Goal: Task Accomplishment & Management: Manage account settings

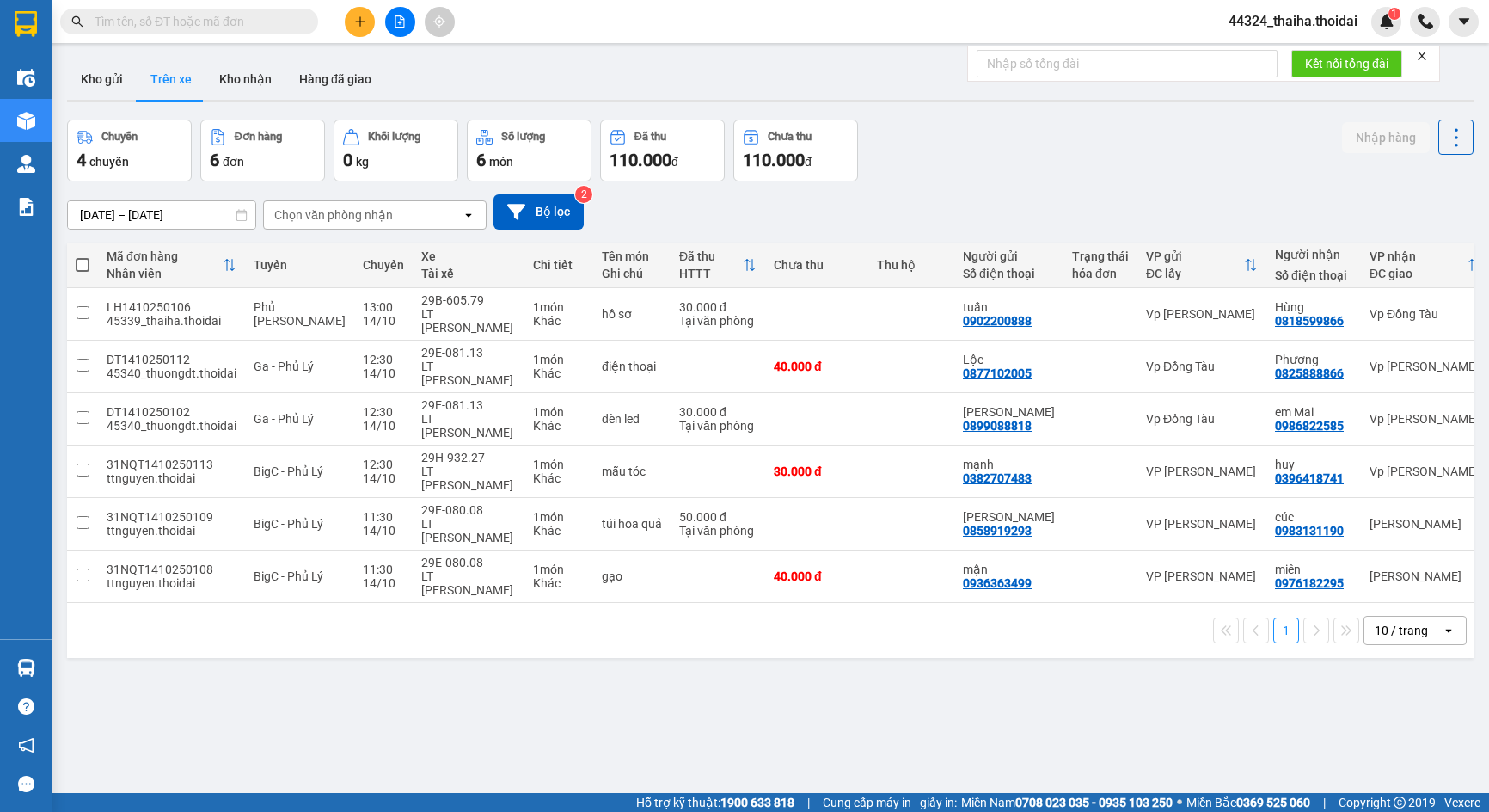
click at [1305, 18] on span "44324_thaiha.thoidai" at bounding box center [1293, 21] width 156 height 22
click at [1274, 55] on span "Đăng xuất" at bounding box center [1301, 54] width 119 height 19
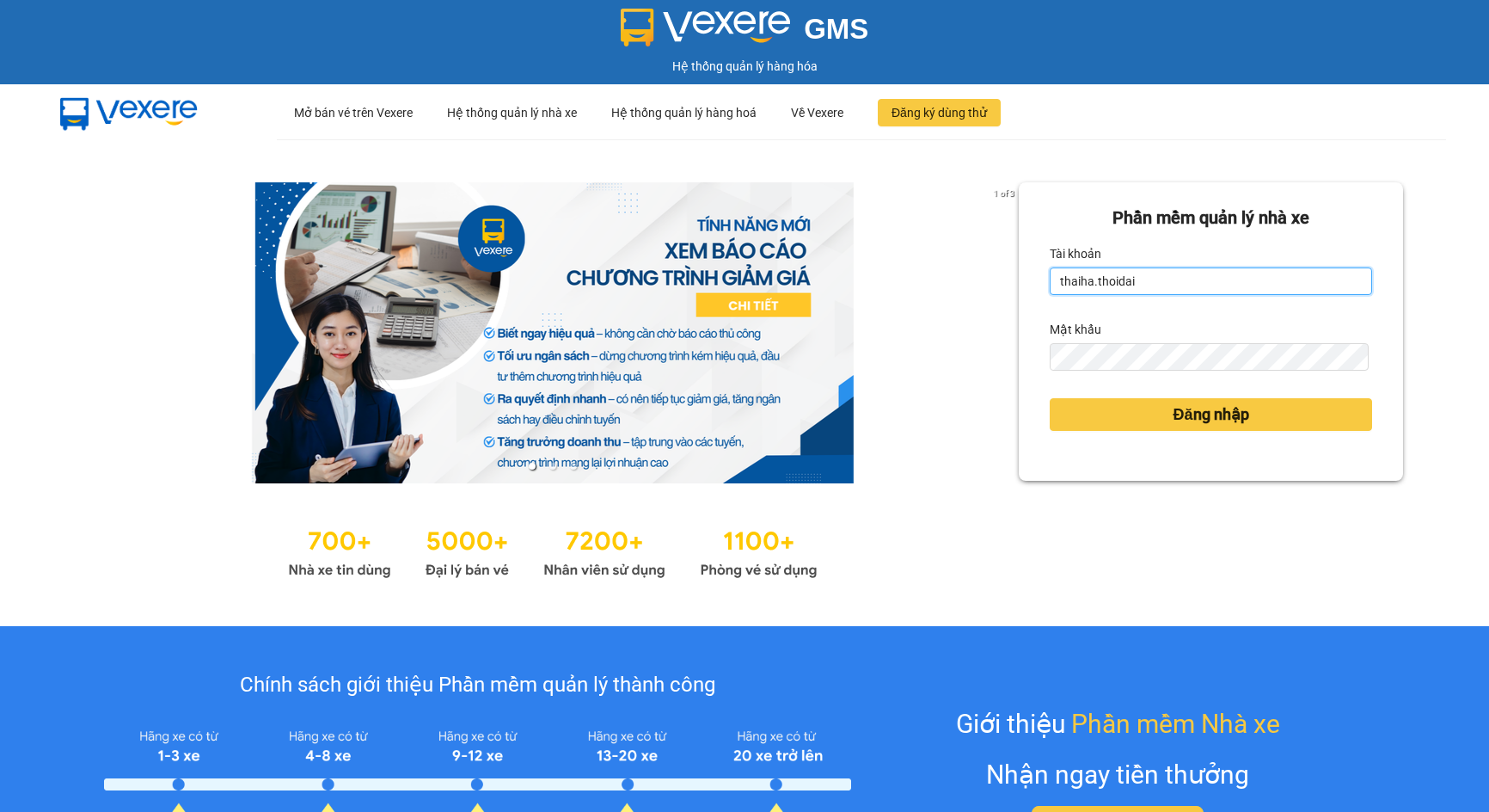
click at [1136, 282] on input "thaiha.thoidai" at bounding box center [1211, 280] width 322 height 27
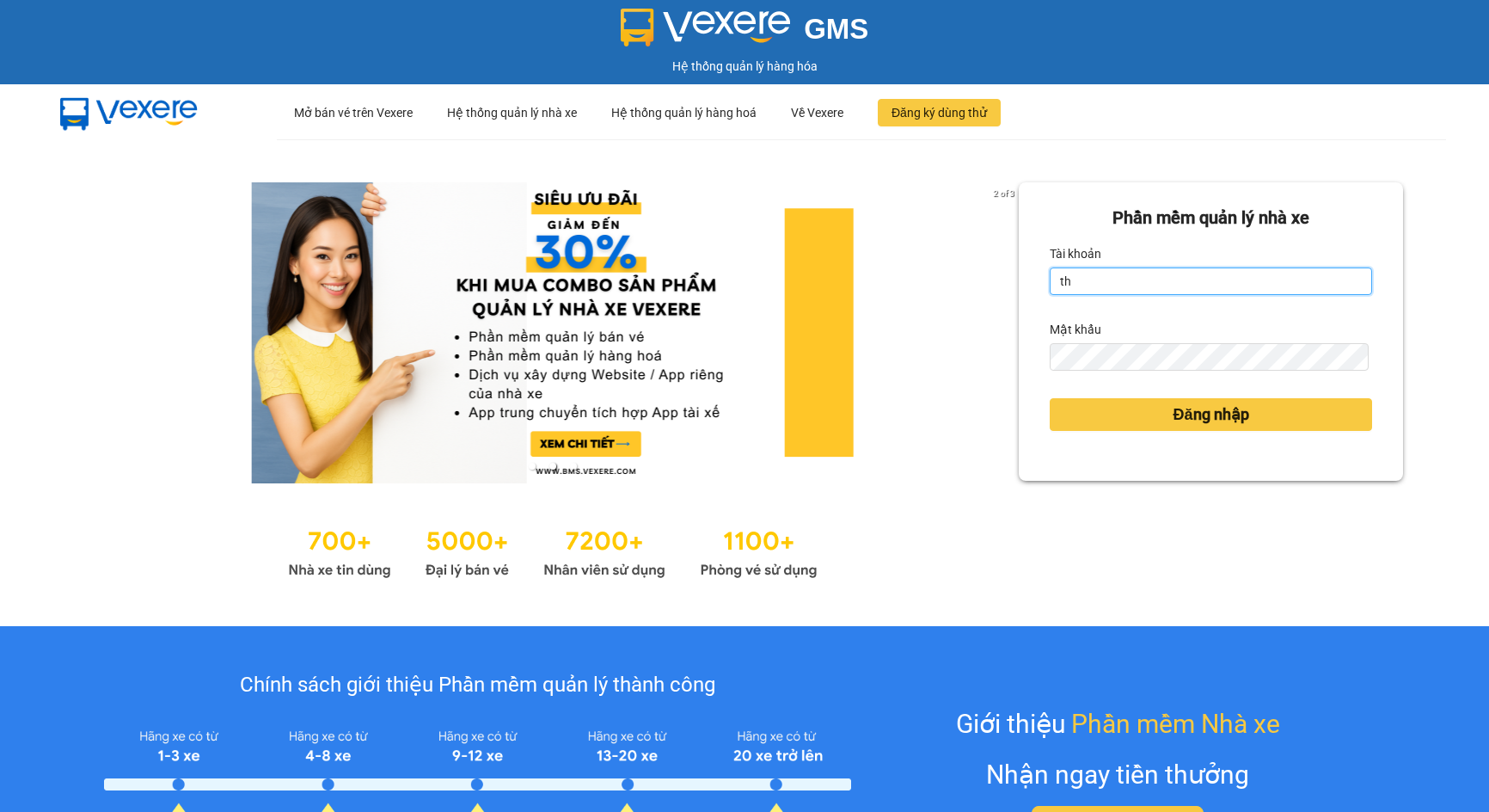
type input "t"
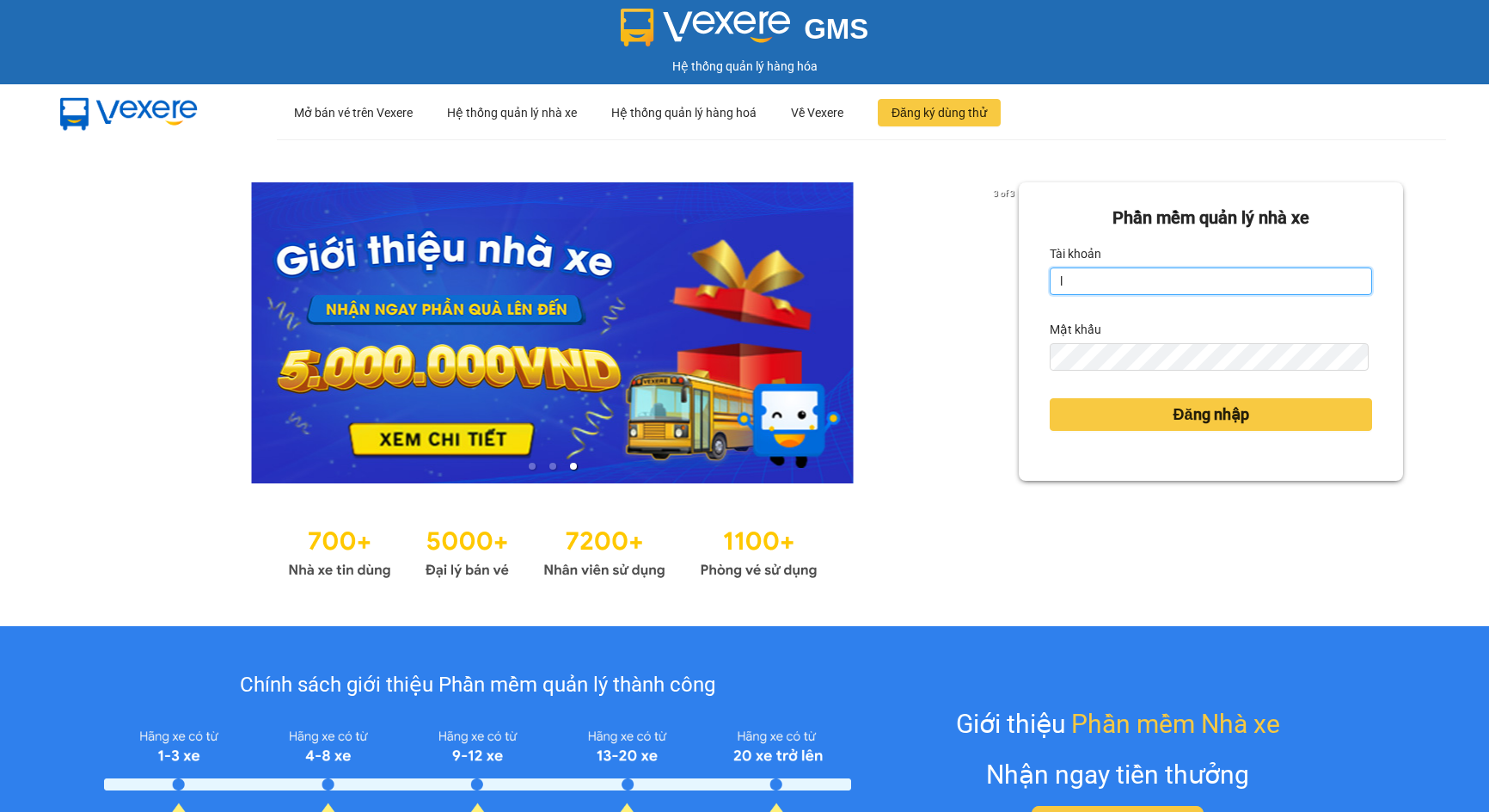
type input "lthien.thoidai"
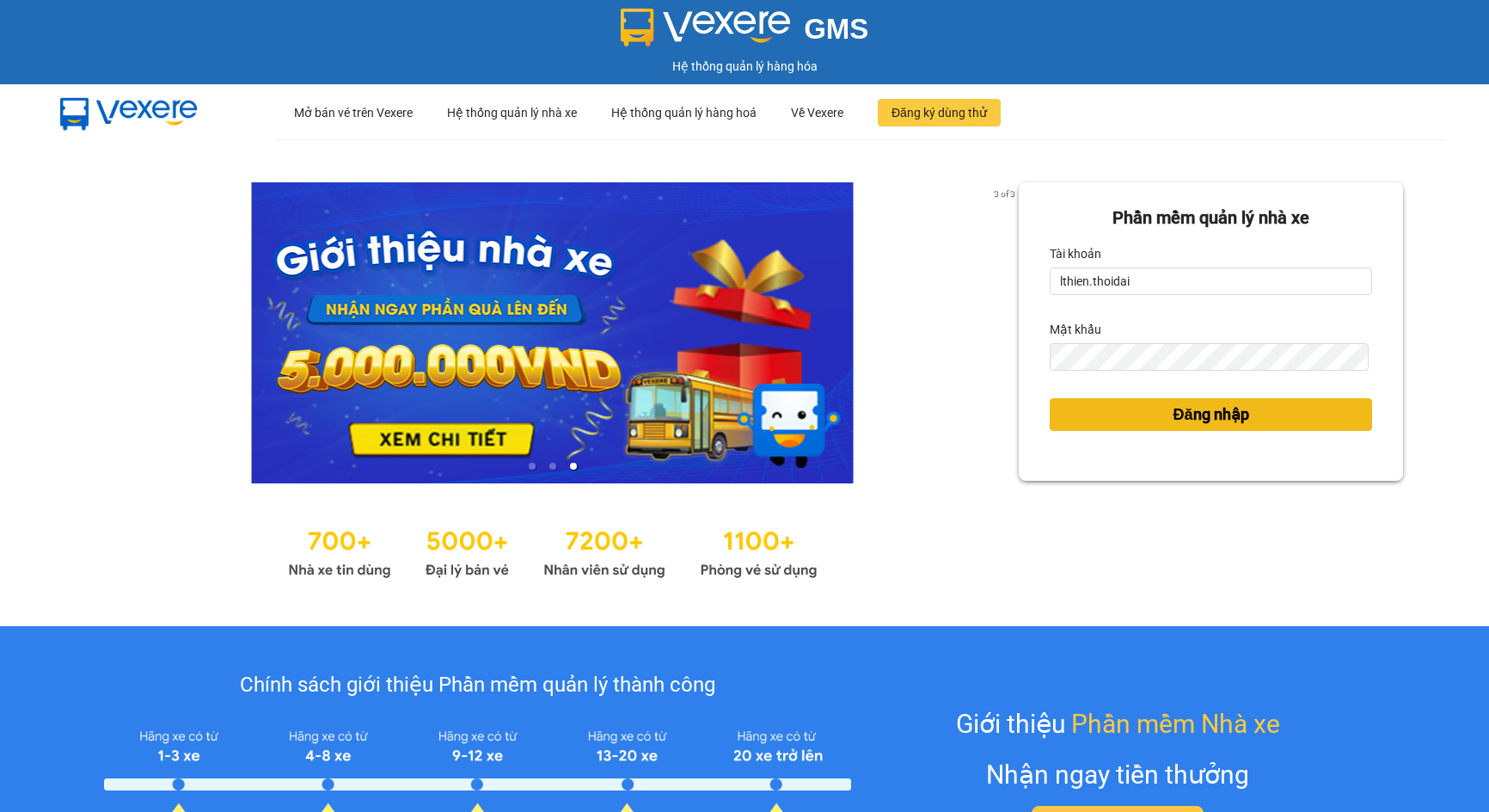
click at [1146, 418] on button "Đăng nhập" at bounding box center [1211, 414] width 322 height 33
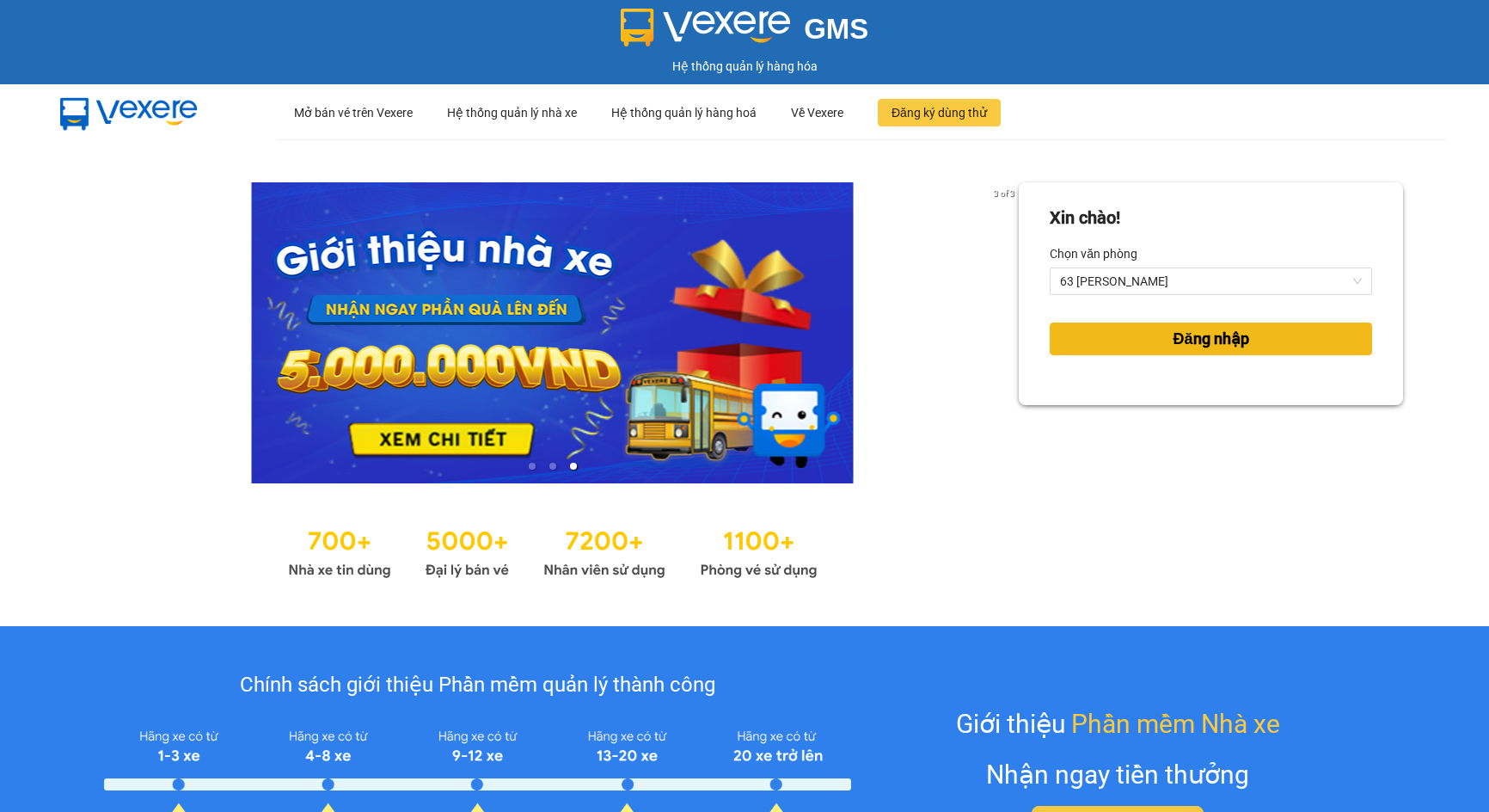
click at [1192, 336] on span "Đăng nhập" at bounding box center [1212, 339] width 75 height 24
